Goal: Information Seeking & Learning: Learn about a topic

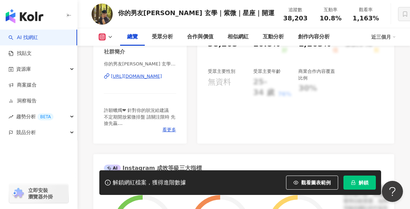
scroll to position [149, 0]
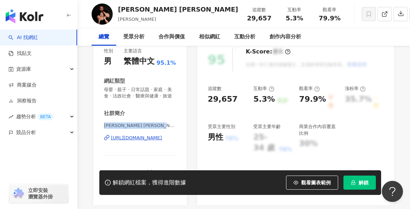
drag, startPoint x: 104, startPoint y: 126, endPoint x: 158, endPoint y: 126, distance: 54.3
click at [158, 126] on span "柯龍 Tony | tony_capatch" at bounding box center [140, 126] width 72 height 6
copy span "柯龍 Tony | tony_capatch"
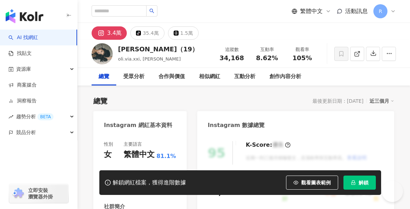
click at [159, 134] on div "性別 女 主要語言 繁體中文 81.1% 網紅類型 感情 · 促購導購 · 藝術與娛樂 · 日常話題 · 美食 · 旅遊 社群簡介 奧莉薇亞𝐎𝐋𝐈𝐕𝐈𝐀 | …" at bounding box center [139, 209] width 93 height 150
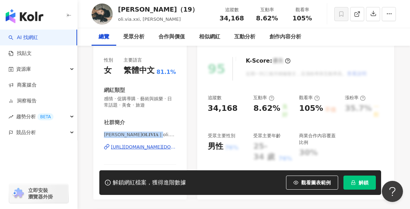
click at [114, 135] on span "奧莉薇亞𝐎𝐋𝐈𝐕𝐈𝐀 | oli.via.xxi" at bounding box center [140, 135] width 72 height 6
drag, startPoint x: 105, startPoint y: 135, endPoint x: 163, endPoint y: 135, distance: 58.2
click at [163, 135] on span "奧莉薇亞𝐎𝐋𝐈𝐕𝐈𝐀 | oli.via.xxi" at bounding box center [140, 135] width 72 height 6
copy span "奧莉薇亞𝐎𝐋𝐈𝐕𝐈𝐀 | oli.via.xxi"
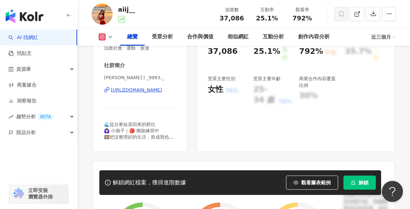
scroll to position [141, 0]
drag, startPoint x: 104, startPoint y: 78, endPoint x: 137, endPoint y: 74, distance: 33.3
click at [135, 78] on span "[PERSON_NAME] | _9993._" at bounding box center [140, 78] width 72 height 6
copy span "[PERSON_NAME] | _9993."
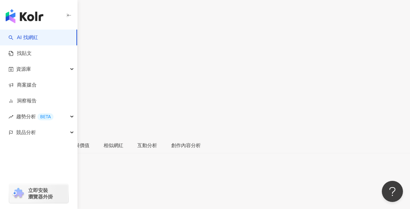
drag, startPoint x: 129, startPoint y: 149, endPoint x: 158, endPoint y: 149, distance: 28.6
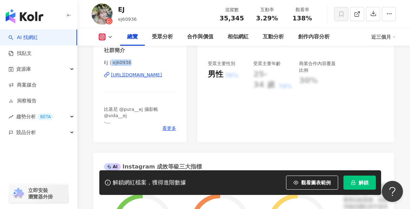
drag, startPoint x: 111, startPoint y: 62, endPoint x: 162, endPoint y: 62, distance: 50.1
click at [162, 62] on span "EJ | ej60936" at bounding box center [140, 63] width 72 height 6
copy span "ej60936"
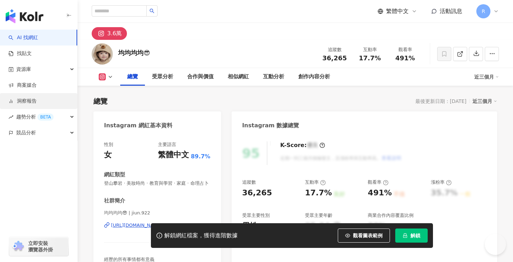
click at [131, 210] on span "均均均均😎 | jiun.922" at bounding box center [157, 213] width 106 height 6
drag, startPoint x: 103, startPoint y: 105, endPoint x: 161, endPoint y: 8, distance: 112.4
click at [162, 134] on div "性別 女 主要語言 繁體中文 89.7% 網紅類型 登山攀岩 · 美妝時尚 · 教育與學習 · 家庭 · 命理占卜 社群簡介 均均均均😎 | jiun.922…" at bounding box center [157, 213] width 128 height 158
